Goal: Check status: Check status

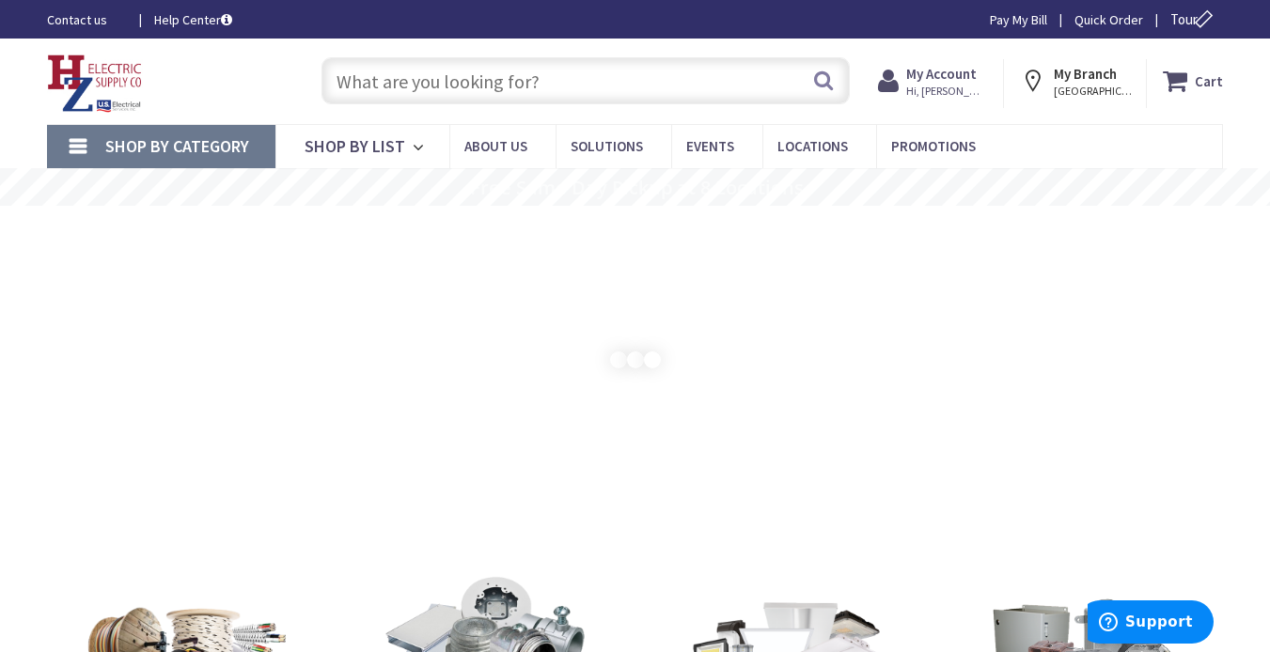
click at [955, 86] on span "Hi, [PERSON_NAME]" at bounding box center [946, 91] width 80 height 15
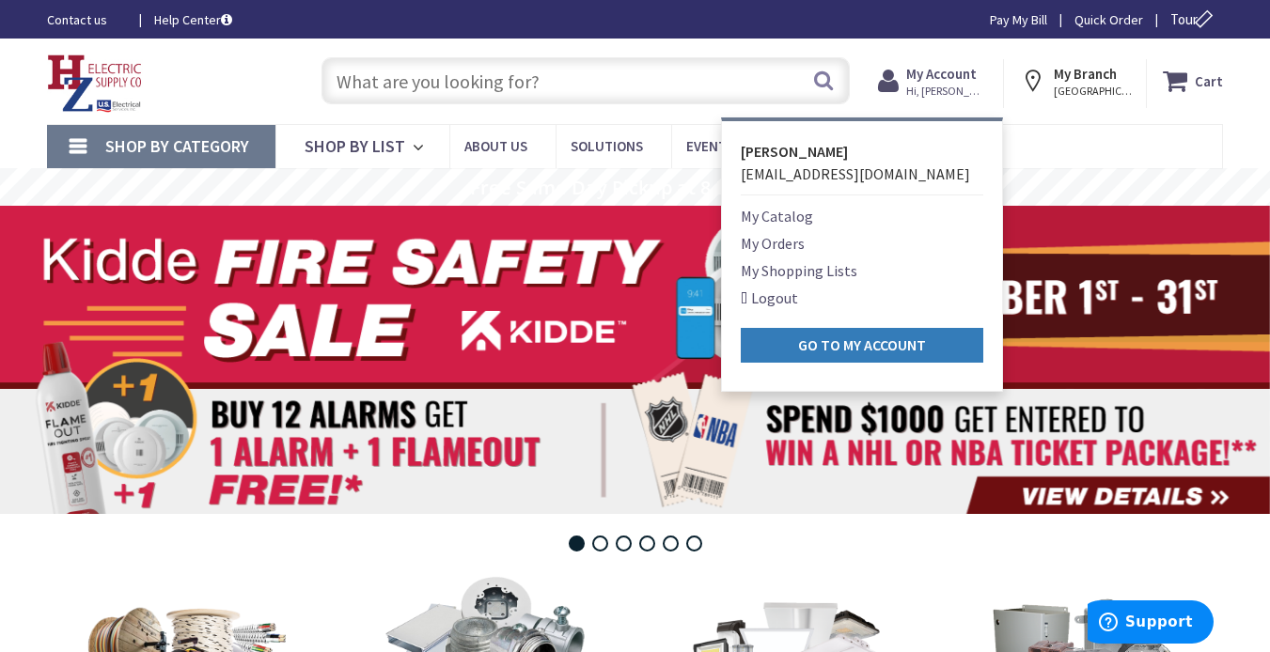
click at [826, 345] on strong "Go to My Account" at bounding box center [862, 345] width 128 height 19
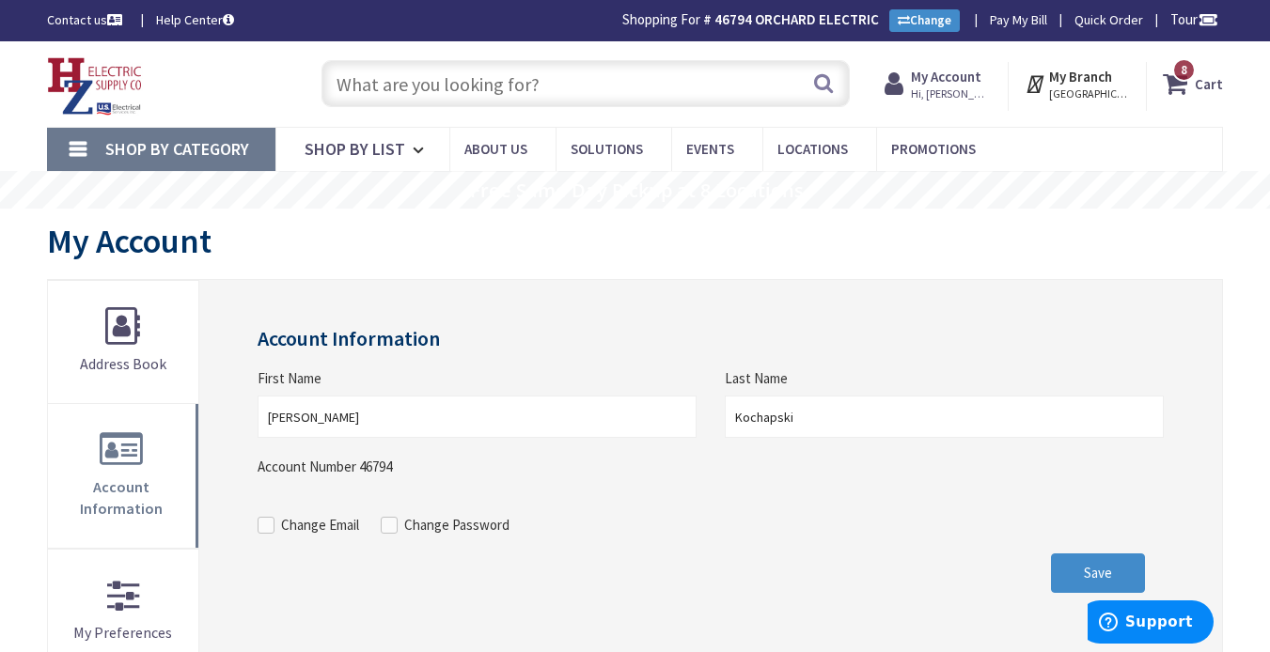
click at [946, 81] on strong "My Account" at bounding box center [946, 77] width 71 height 18
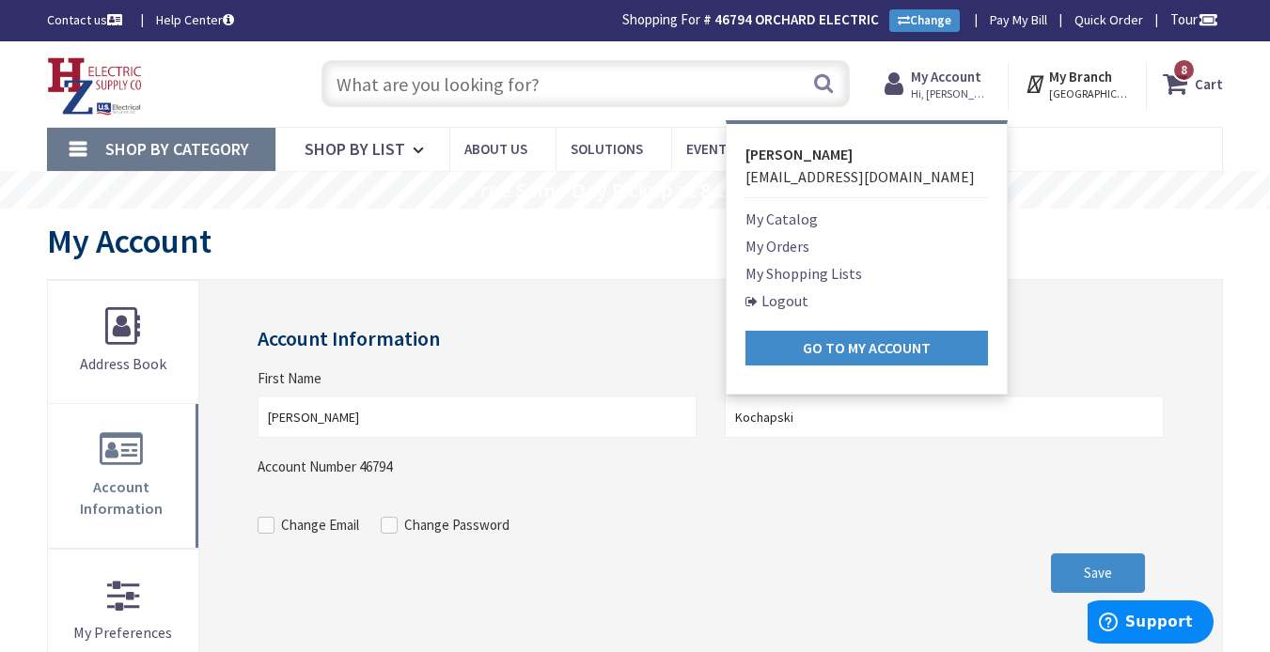
click at [772, 243] on link "My Orders" at bounding box center [777, 246] width 64 height 23
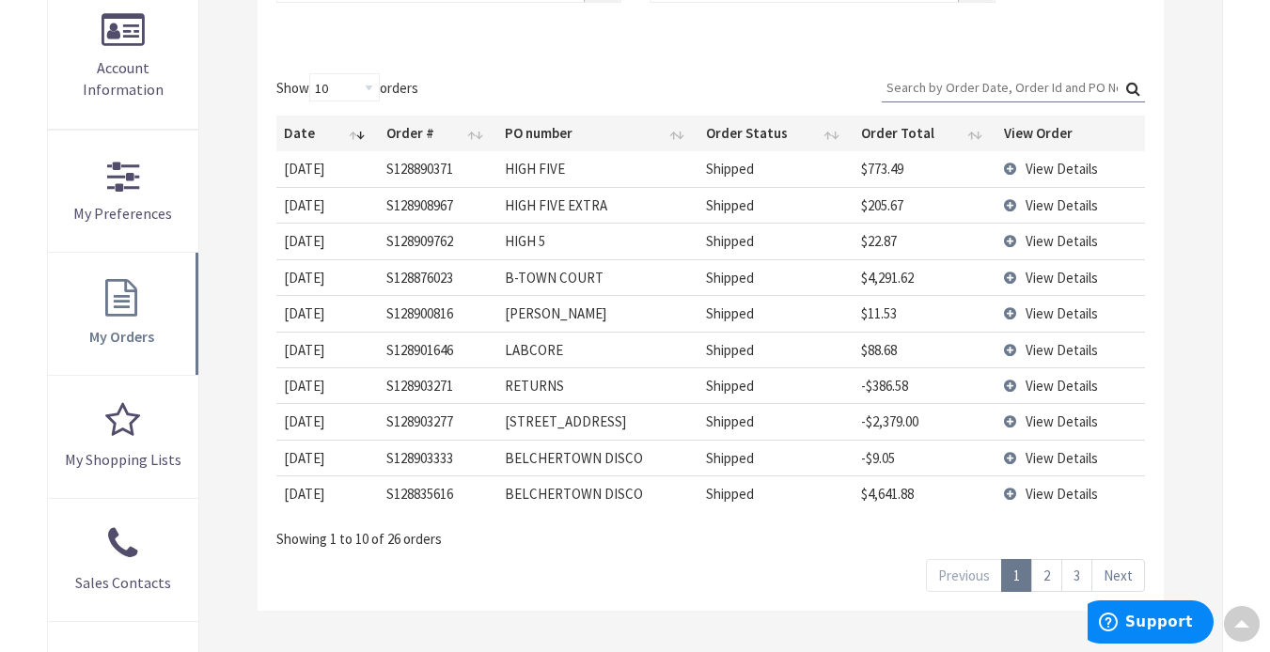
scroll to position [473, 0]
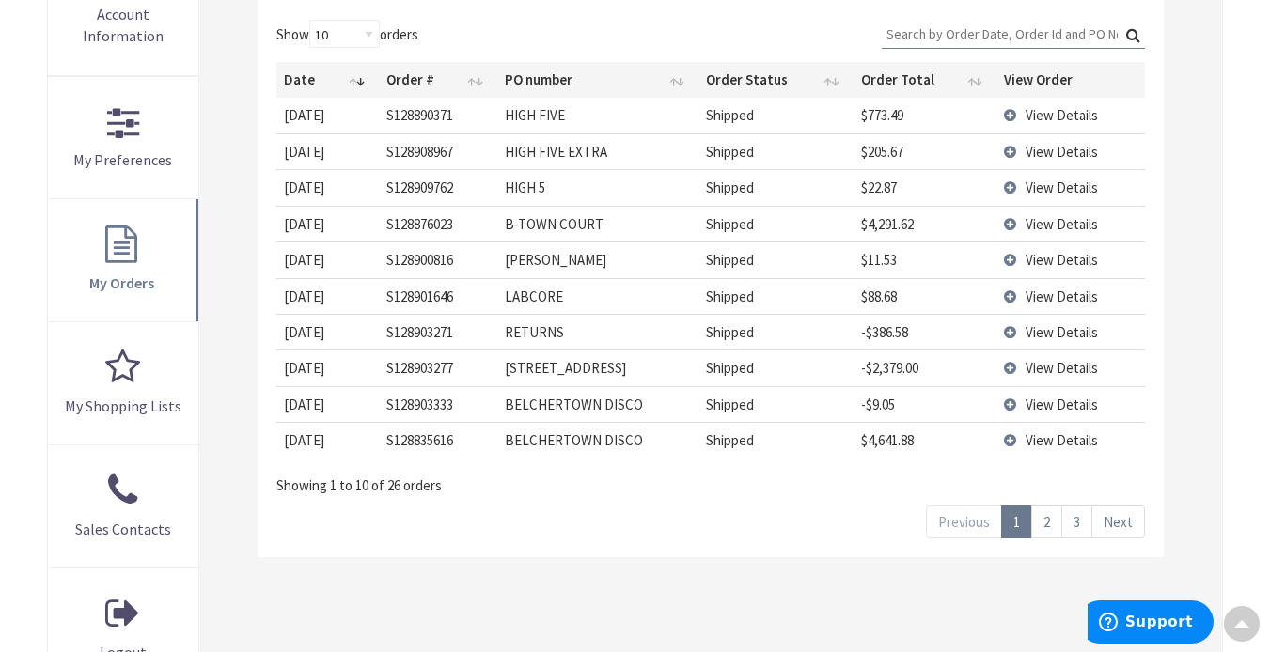
click at [1112, 527] on link "Next" at bounding box center [1118, 522] width 54 height 33
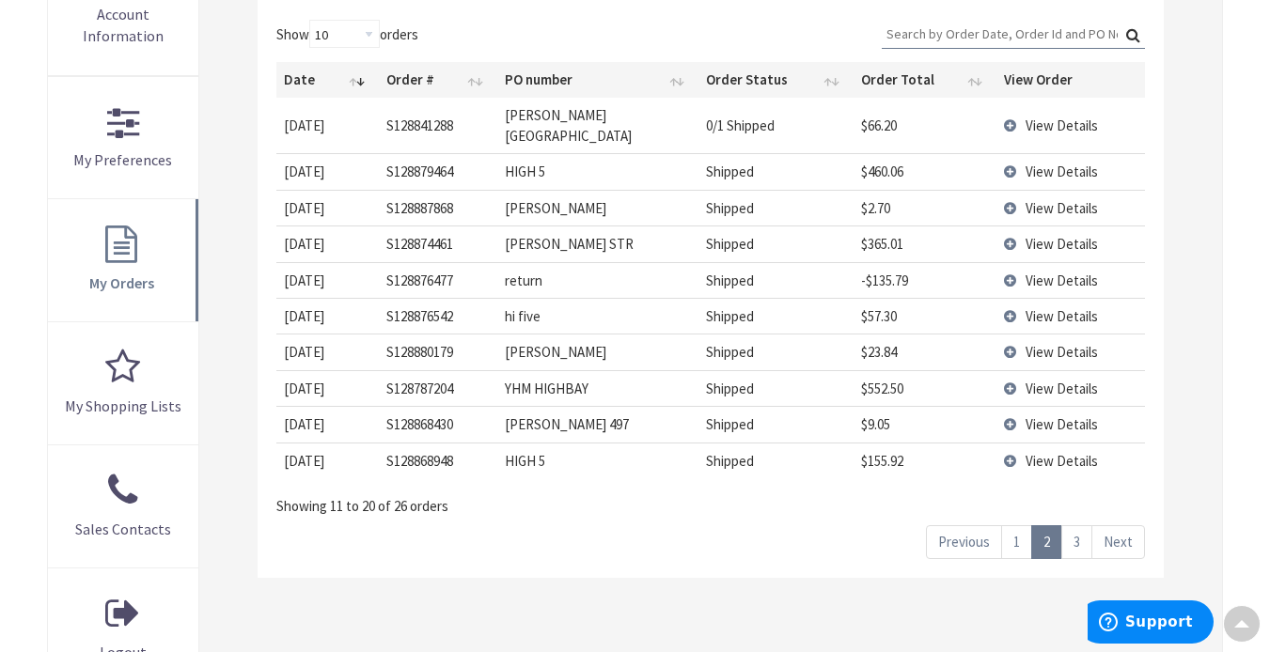
click at [1116, 533] on link "Next" at bounding box center [1118, 542] width 54 height 33
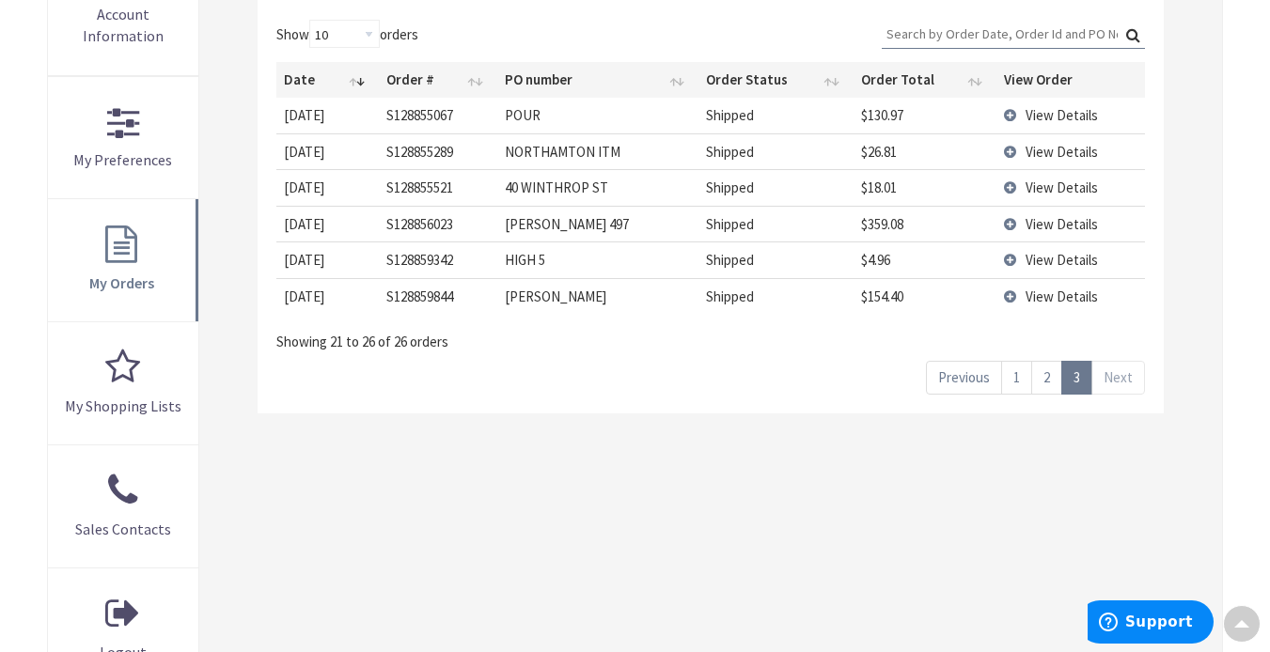
click at [1048, 380] on link "2" at bounding box center [1046, 377] width 31 height 33
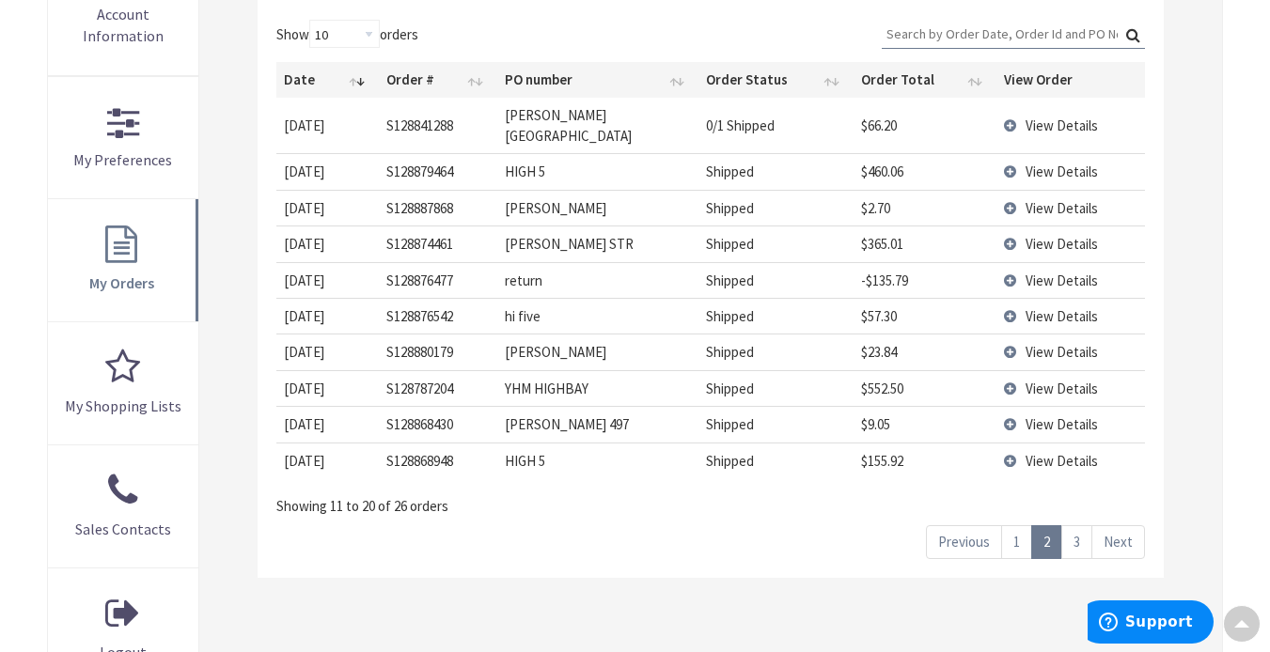
click at [1018, 526] on link "1" at bounding box center [1016, 542] width 31 height 33
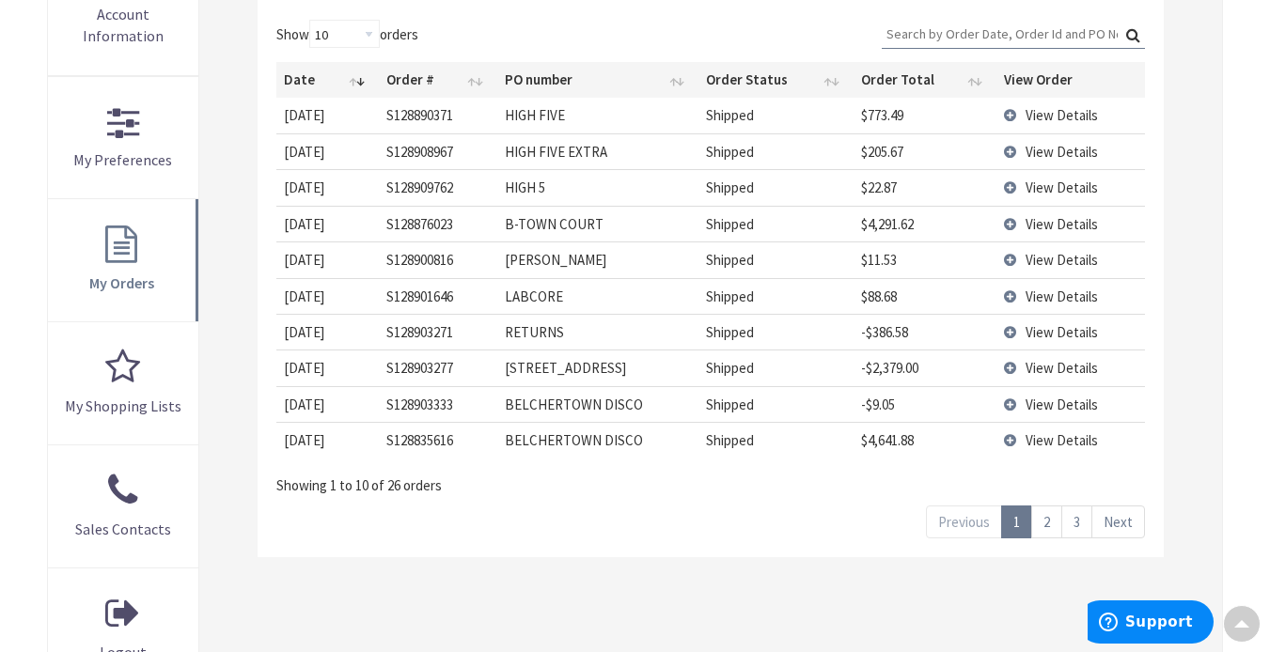
click at [1050, 372] on span "View Details" at bounding box center [1062, 368] width 72 height 18
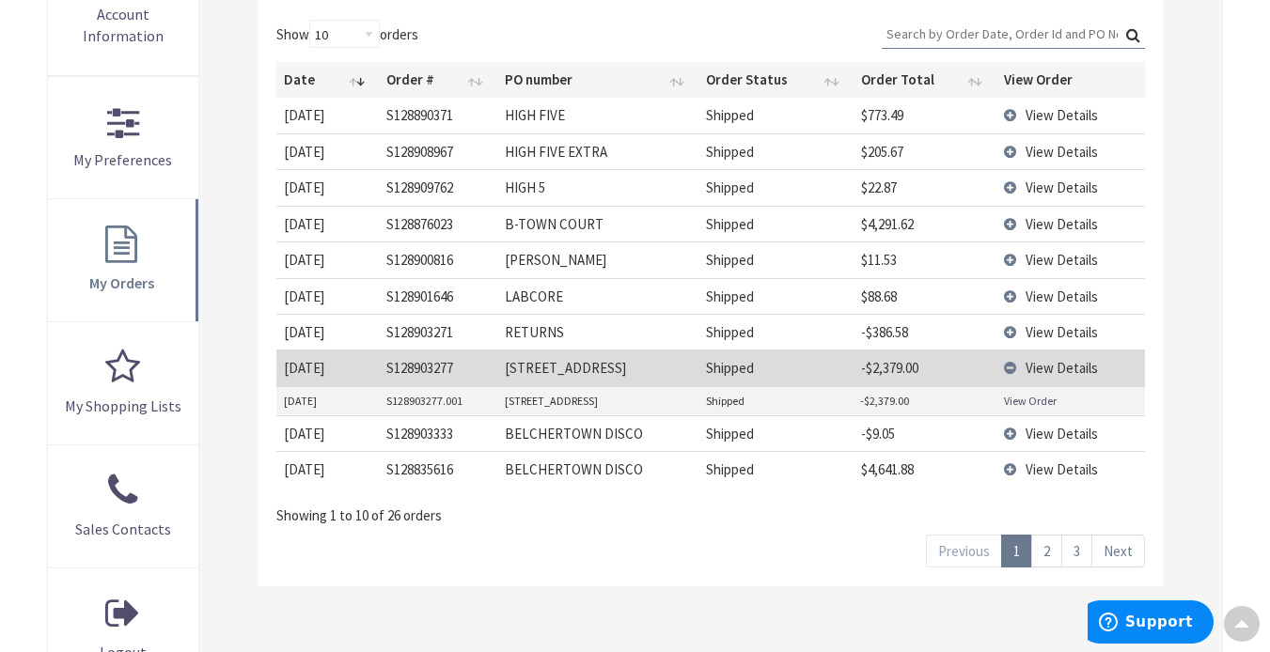
click at [1035, 403] on link "View Order" at bounding box center [1030, 401] width 53 height 16
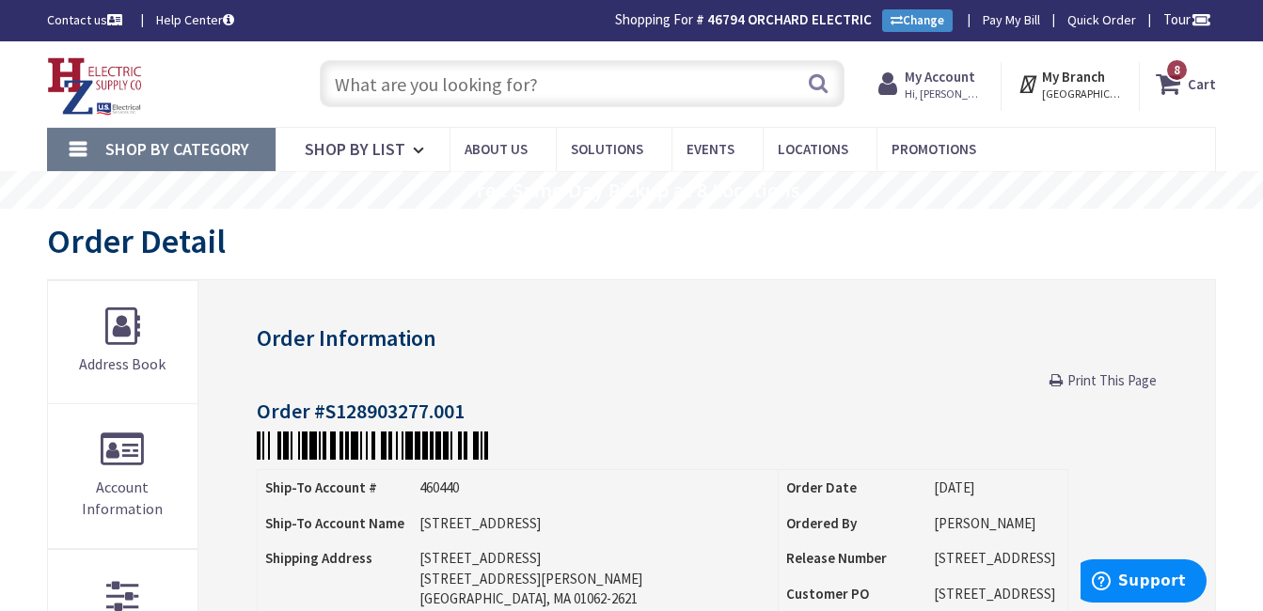
click at [957, 69] on strong "My Account" at bounding box center [939, 77] width 71 height 18
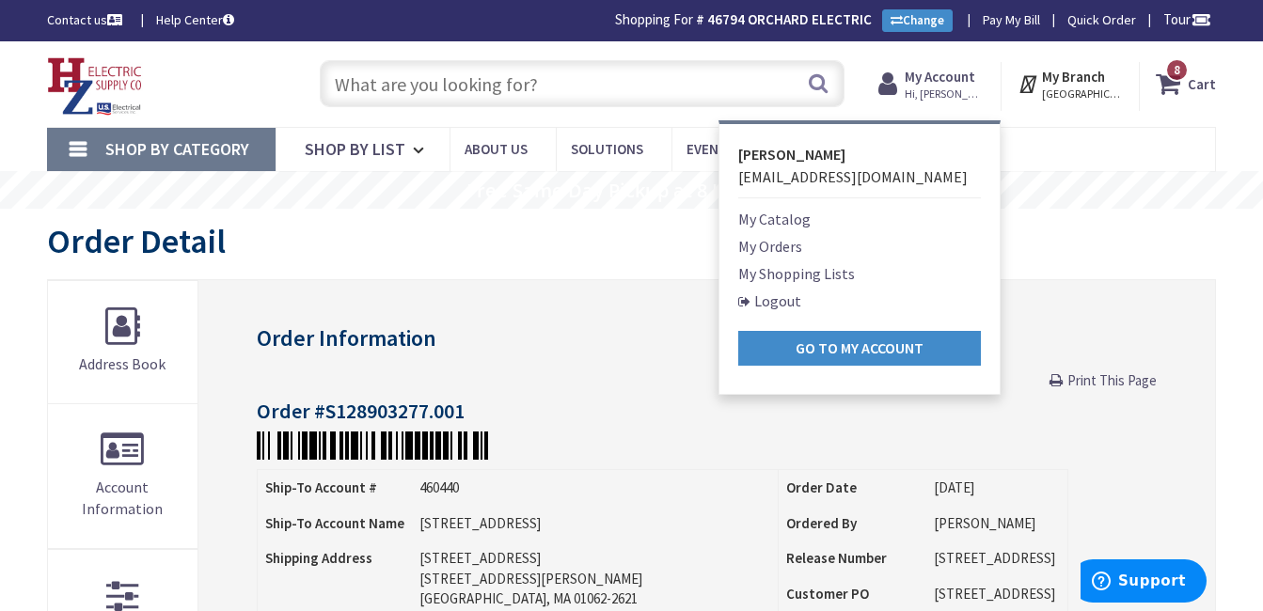
click at [781, 244] on link "My Orders" at bounding box center [770, 246] width 64 height 23
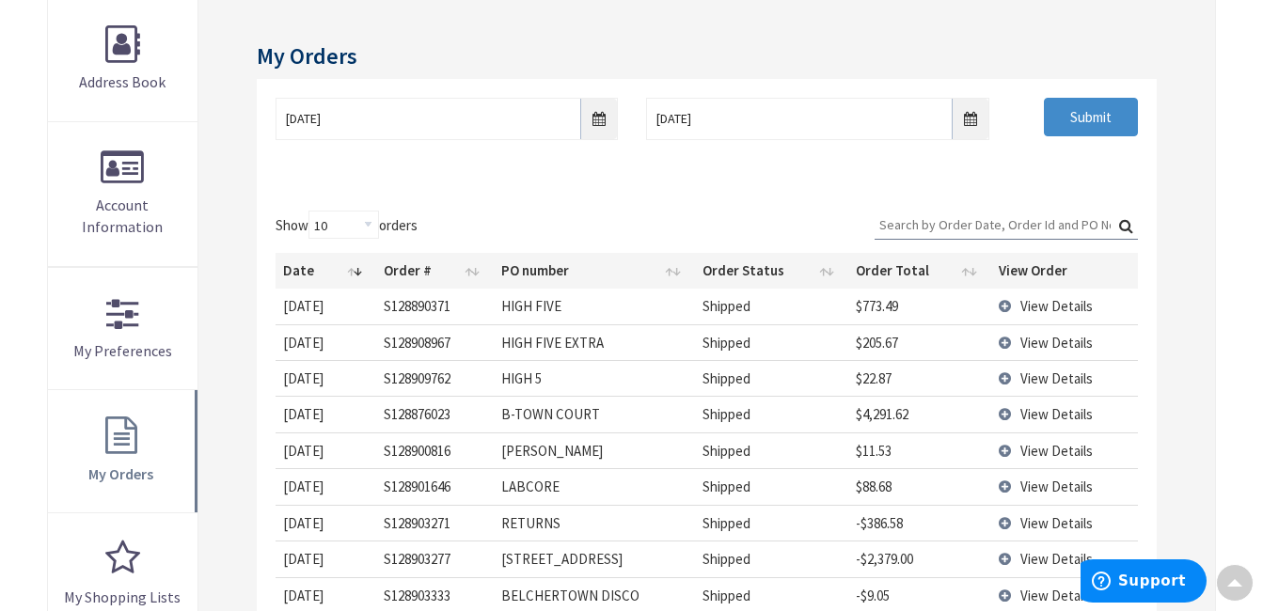
scroll to position [285, 0]
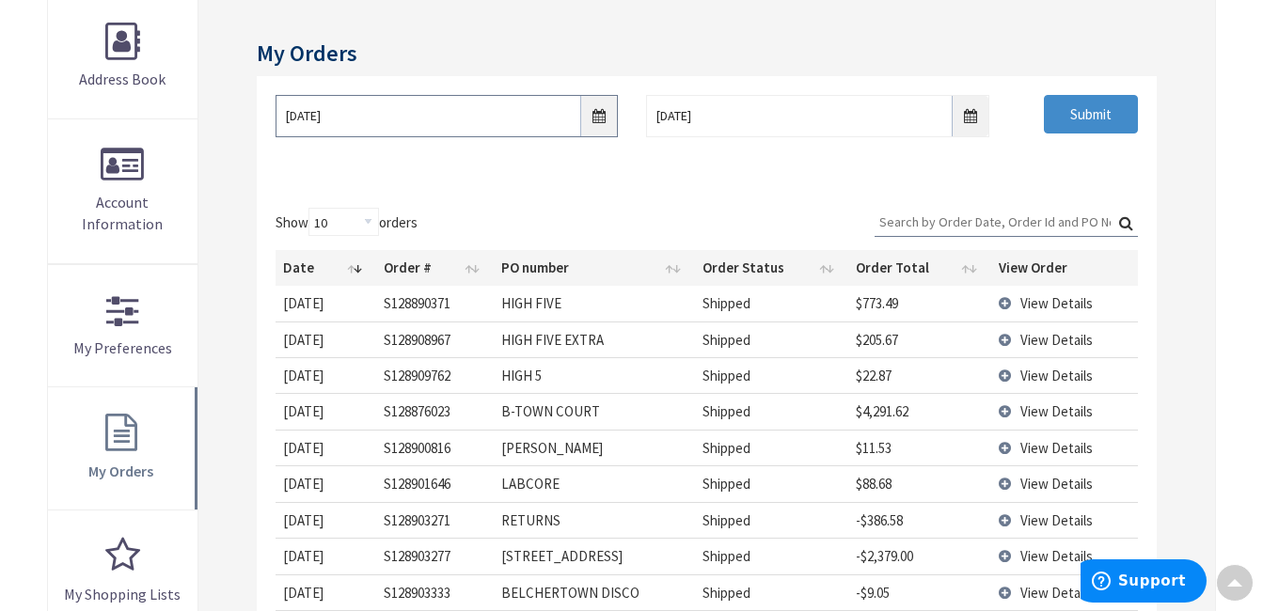
click at [527, 122] on input "9/25/2025" at bounding box center [446, 116] width 343 height 42
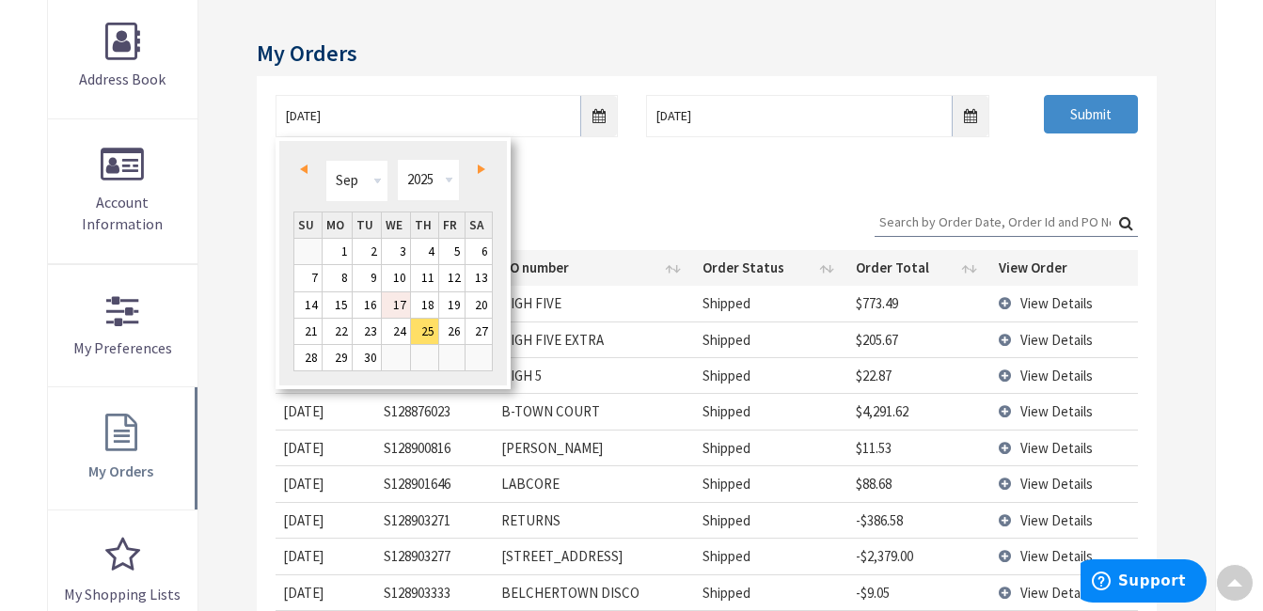
click at [400, 295] on link "17" at bounding box center [396, 304] width 28 height 25
type input "09/17/2025"
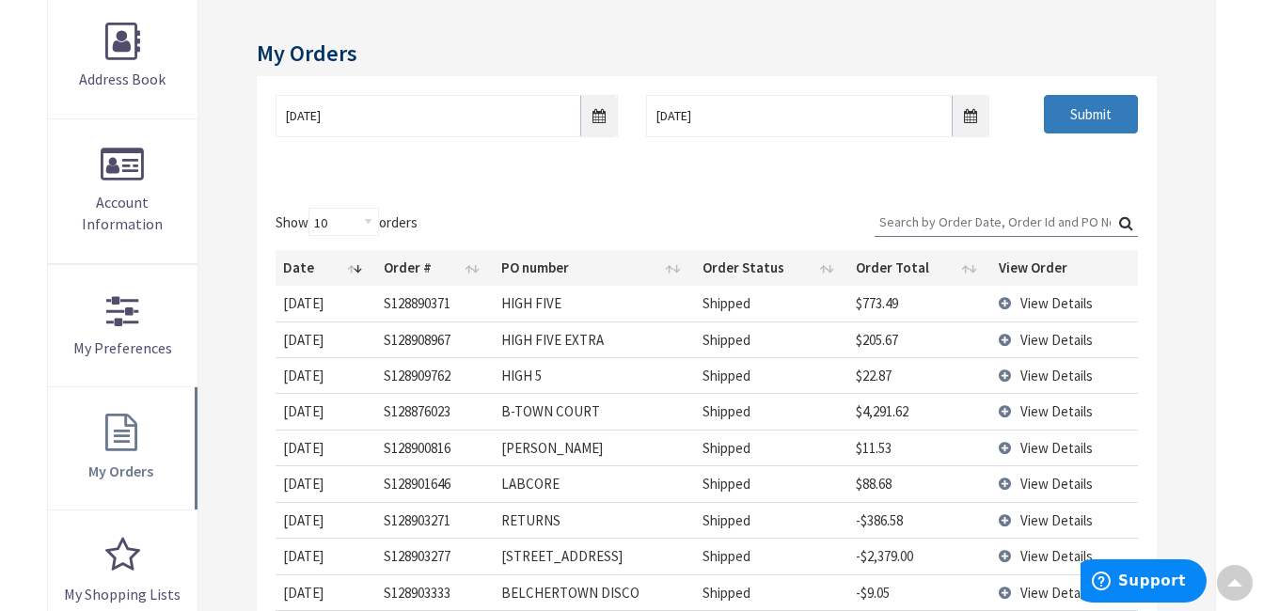
click at [1070, 111] on input "Submit" at bounding box center [1091, 114] width 94 height 39
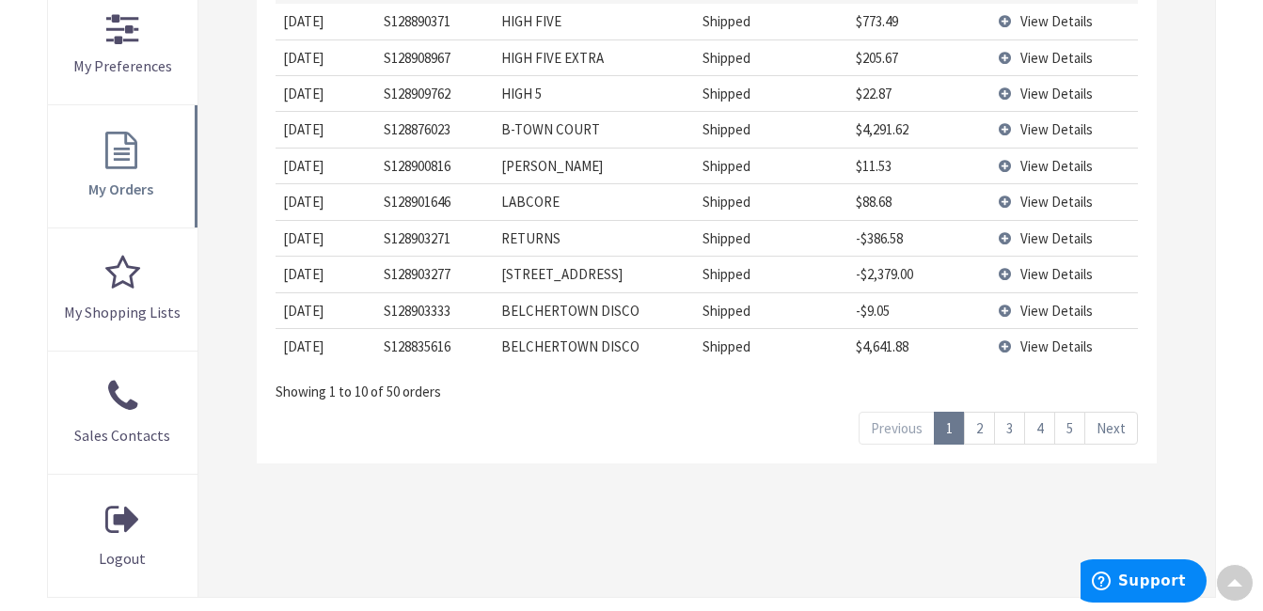
scroll to position [473, 0]
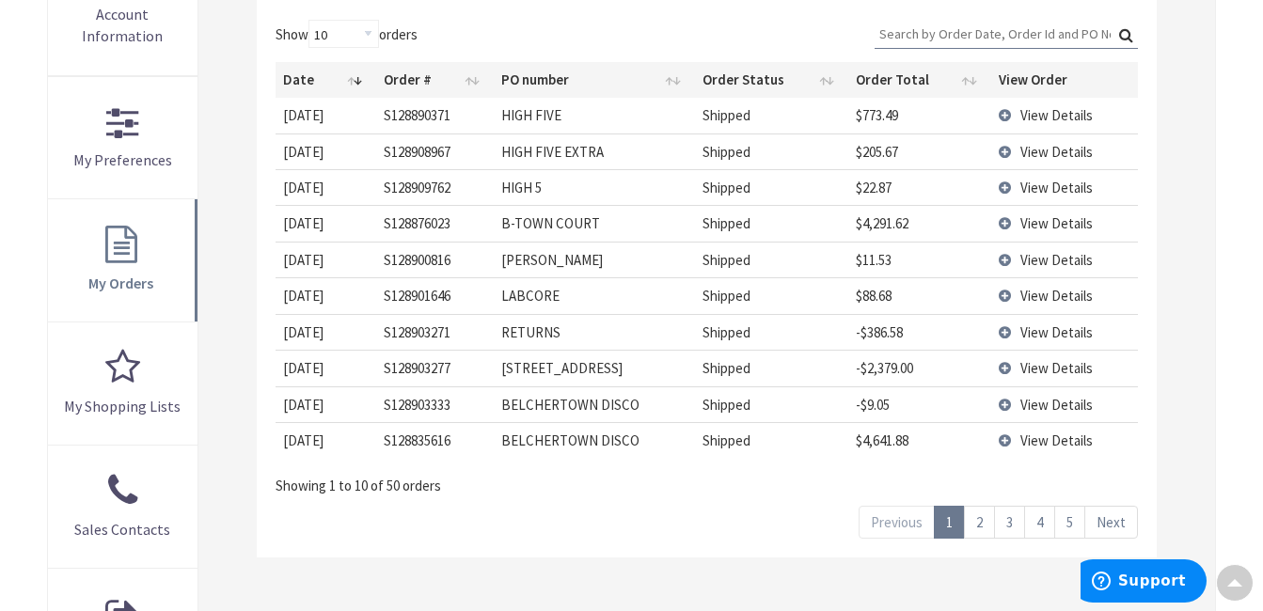
click at [1116, 526] on link "Next" at bounding box center [1111, 522] width 54 height 33
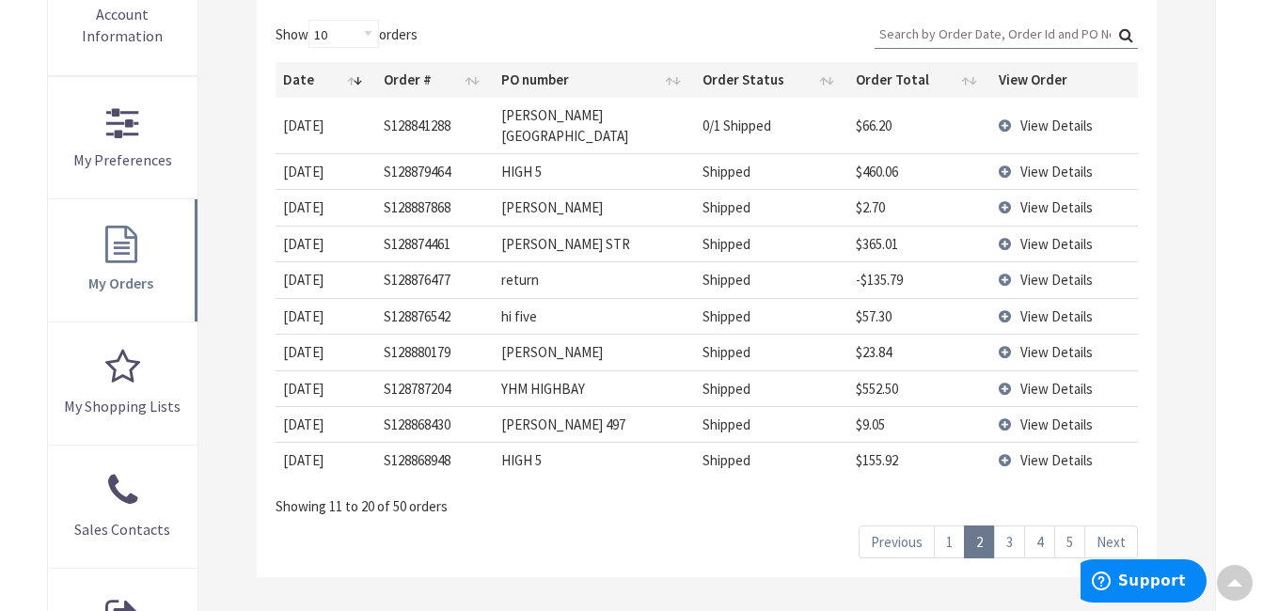
click at [1114, 526] on link "Next" at bounding box center [1111, 542] width 54 height 33
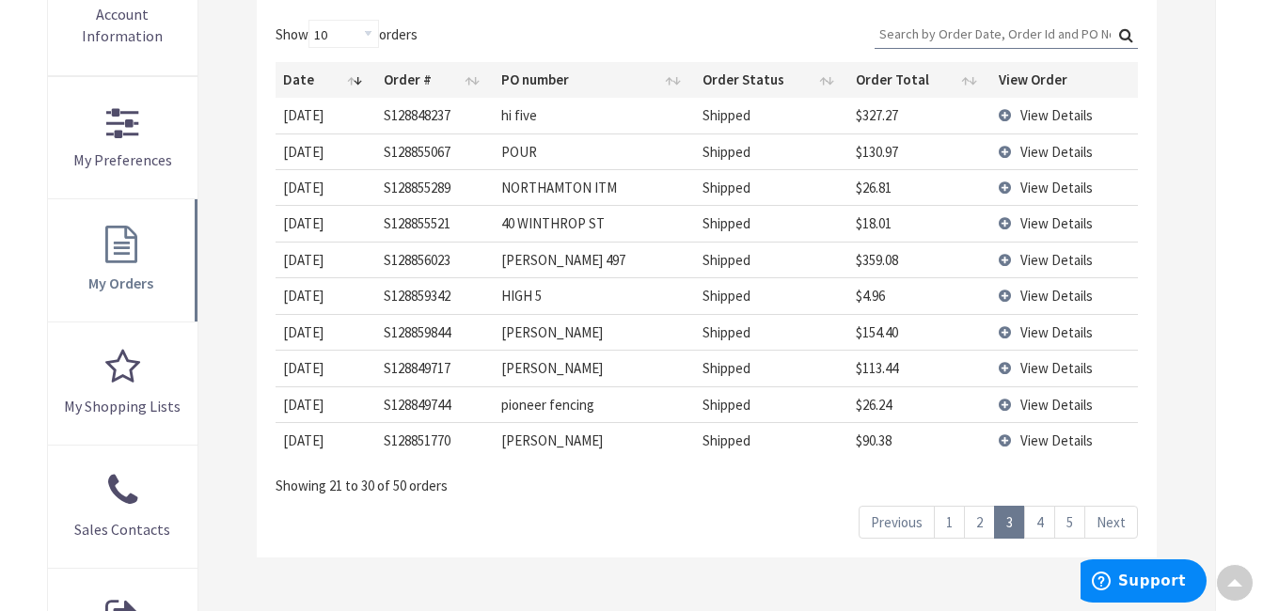
click at [1114, 525] on link "Next" at bounding box center [1111, 522] width 54 height 33
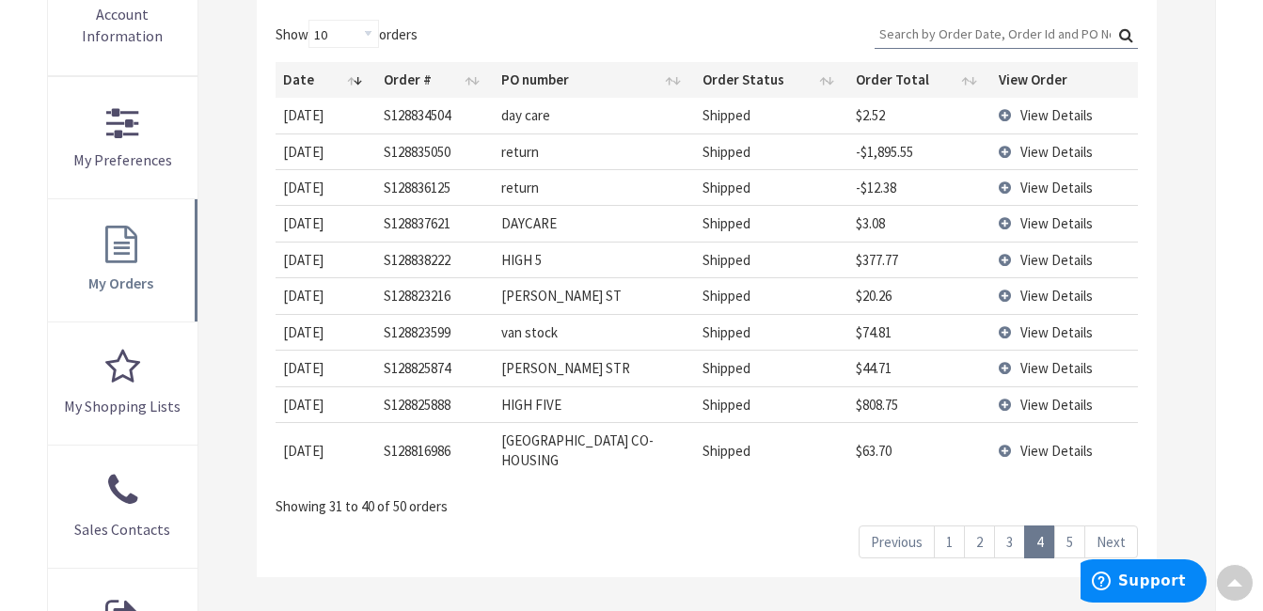
click at [1036, 146] on span "View Details" at bounding box center [1056, 152] width 72 height 18
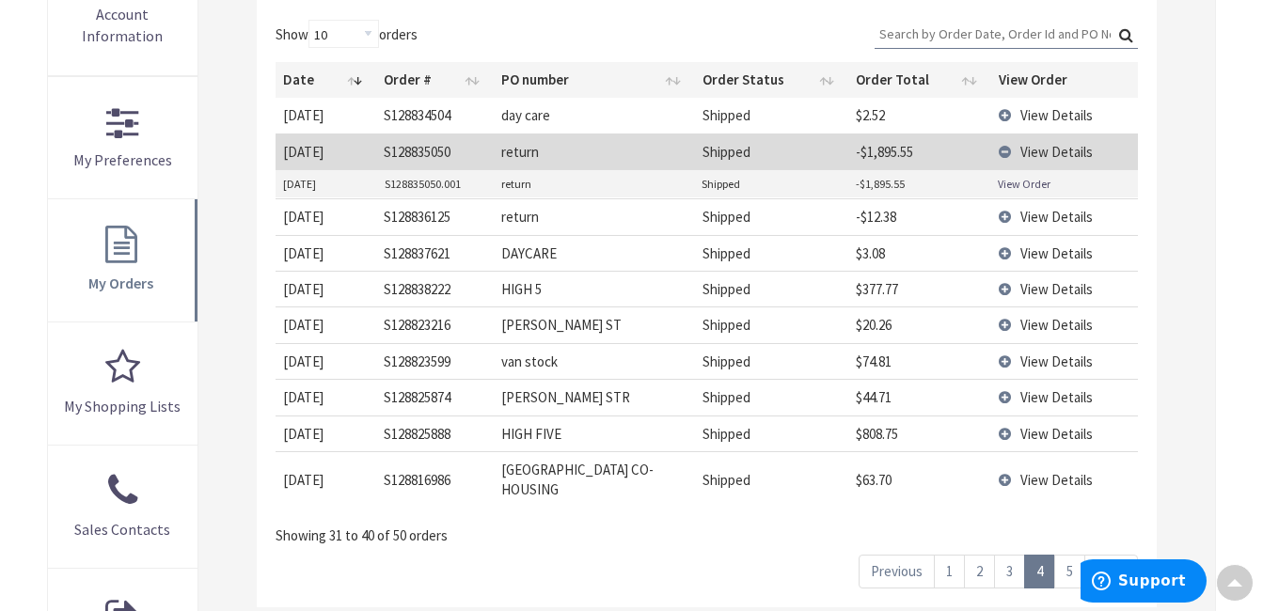
click at [1017, 180] on link "View Order" at bounding box center [1023, 184] width 53 height 16
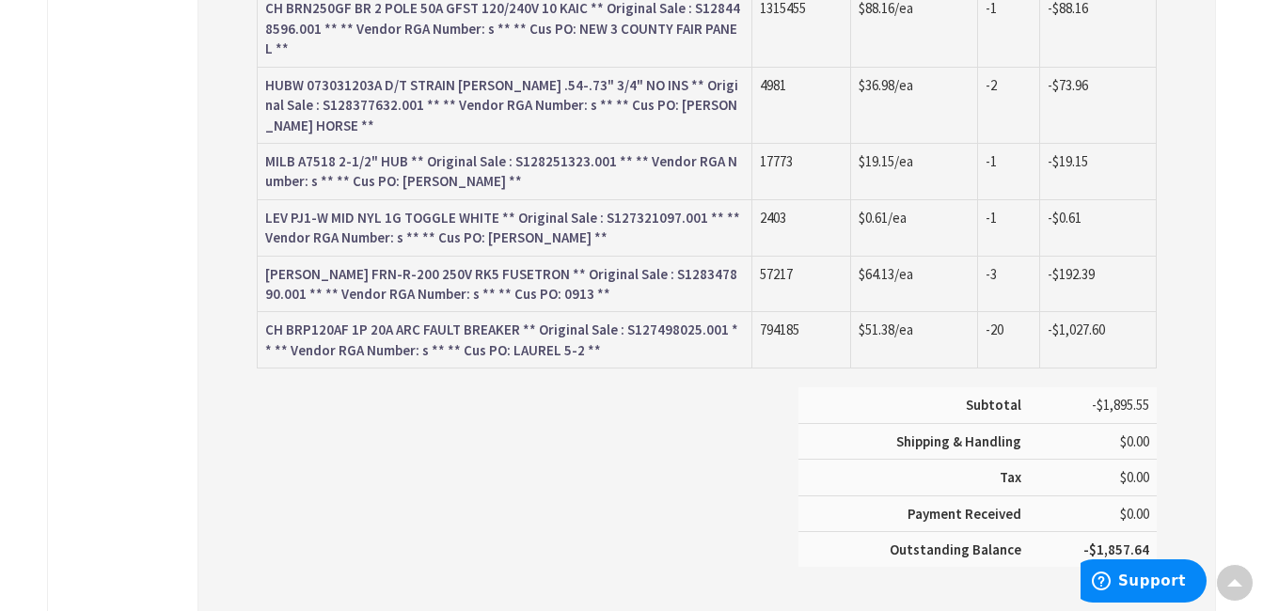
scroll to position [1413, 0]
